Goal: Task Accomplishment & Management: Use online tool/utility

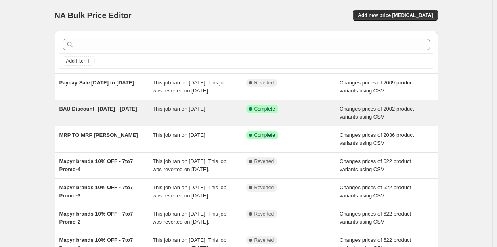
click at [148, 105] on div "BAU Discount- [DATE] - [DATE]" at bounding box center [106, 113] width 94 height 16
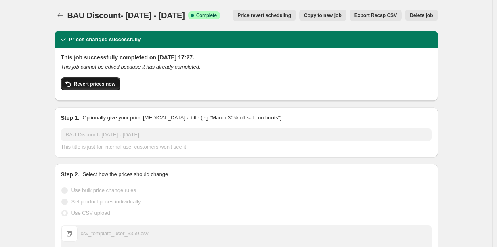
click at [115, 81] on span "Revert prices now" at bounding box center [95, 84] width 42 height 6
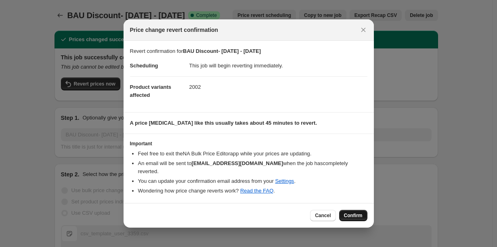
click at [344, 212] on span "Confirm" at bounding box center [353, 215] width 19 height 6
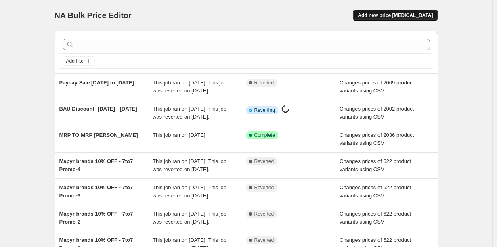
click at [371, 10] on button "Add new price change job" at bounding box center [395, 15] width 85 height 11
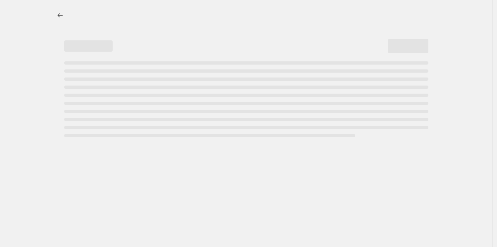
select select "percentage"
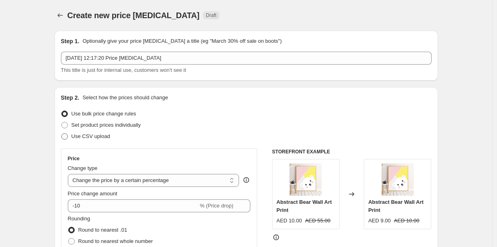
click at [68, 133] on span at bounding box center [64, 136] width 6 height 6
click at [62, 133] on input "Use CSV upload" at bounding box center [61, 133] width 0 height 0
radio input "true"
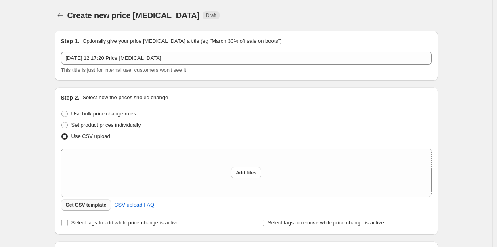
click at [107, 202] on span "Get CSV template" at bounding box center [86, 205] width 41 height 6
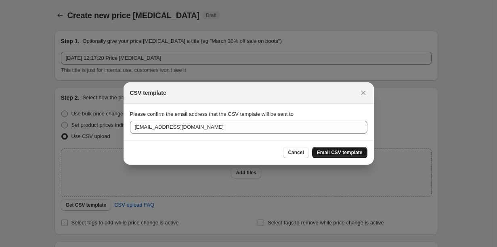
click at [317, 149] on span "Email CSV template" at bounding box center [340, 152] width 46 height 6
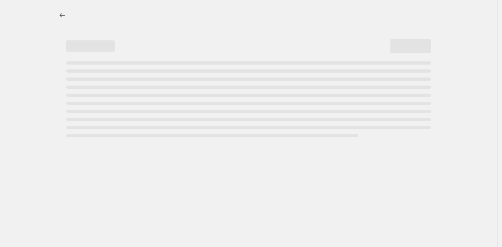
select select "percentage"
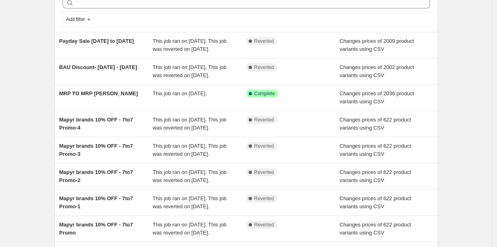
scroll to position [123, 0]
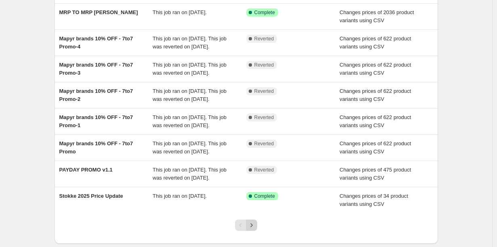
click at [254, 221] on icon "Next" at bounding box center [252, 225] width 8 height 8
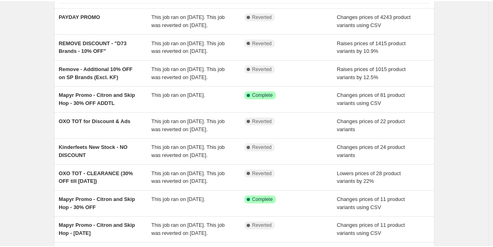
scroll to position [117, 0]
